Goal: Communication & Community: Share content

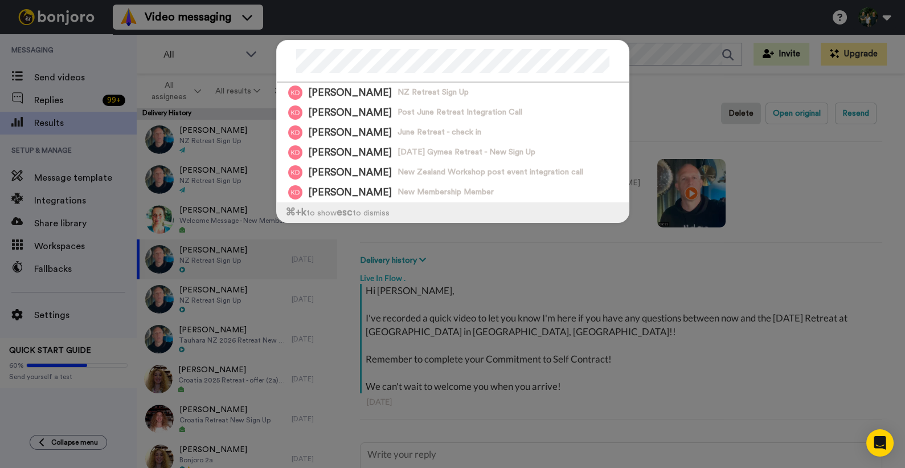
type textarea "x"
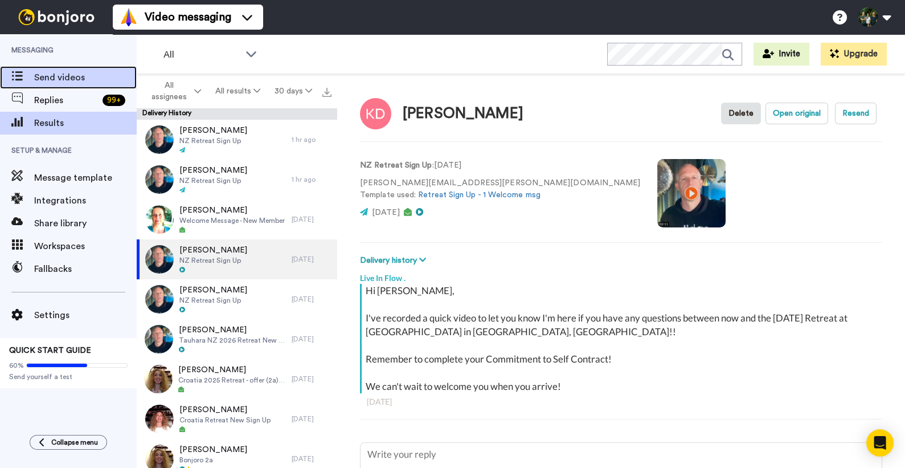
click at [80, 76] on span "Send videos" at bounding box center [85, 78] width 103 height 14
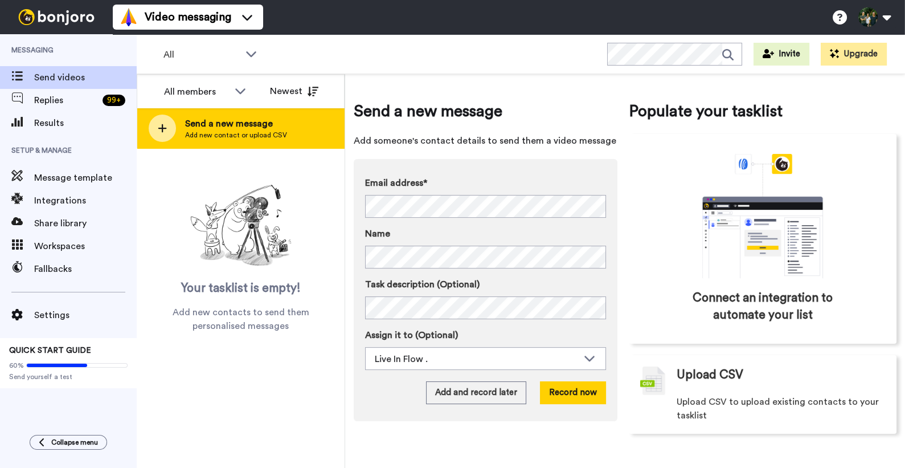
click at [158, 125] on icon at bounding box center [162, 128] width 9 height 10
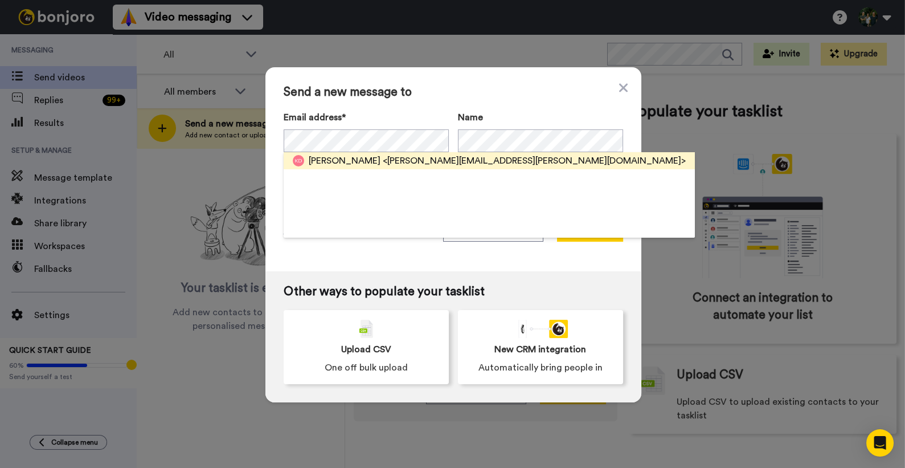
click at [319, 161] on span "[PERSON_NAME]" at bounding box center [345, 161] width 72 height 14
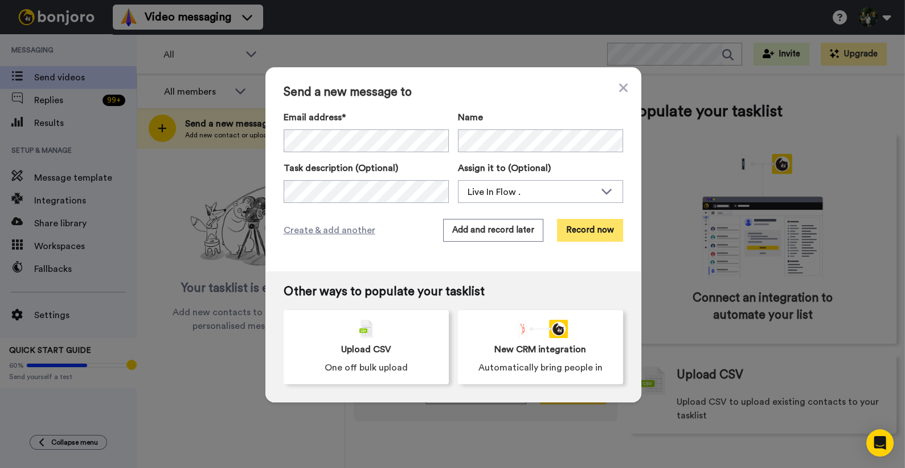
click at [599, 234] on button "Record now" at bounding box center [590, 230] width 66 height 23
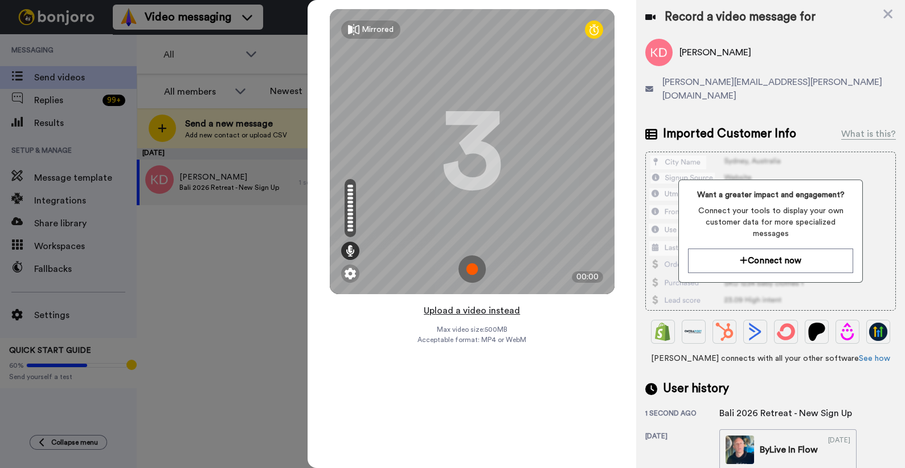
click at [473, 310] on button "Upload a video instead" at bounding box center [472, 310] width 103 height 15
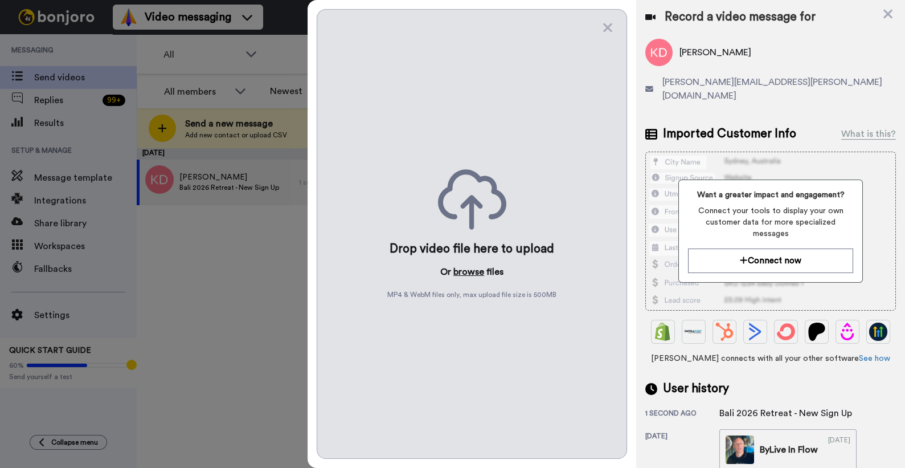
click at [466, 273] on button "browse" at bounding box center [469, 272] width 31 height 14
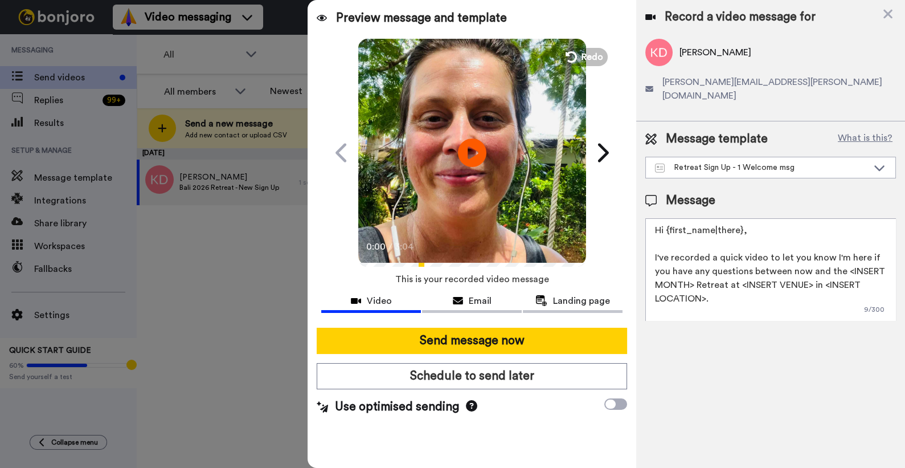
click at [695, 274] on textarea "Hi {first_name|there}, I've recorded a quick video to let you know I'm here if …" at bounding box center [771, 269] width 251 height 103
click at [792, 271] on textarea "Hi {first_name|there}, I've recorded a quick video to let you know I'm here if …" at bounding box center [771, 269] width 251 height 103
click at [855, 274] on textarea "Hi {first_name|there}, I've recorded a quick video to let you know I'm here if …" at bounding box center [771, 269] width 251 height 103
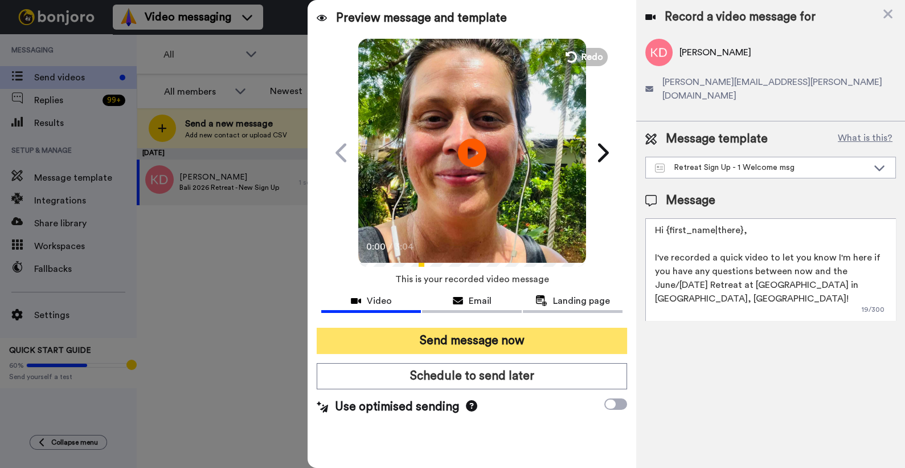
type textarea "Hi {first_name|there}, I've recorded a quick video to let you know I'm here if …"
click at [491, 341] on button "Send message now" at bounding box center [472, 341] width 311 height 26
